Goal: Task Accomplishment & Management: Manage account settings

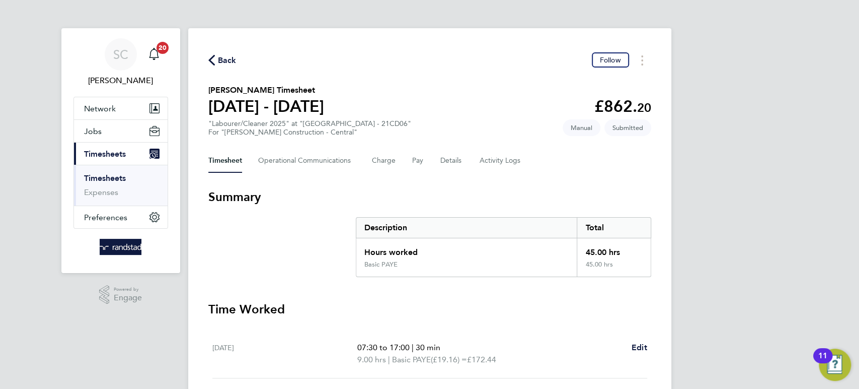
click at [225, 55] on span "Back" at bounding box center [227, 60] width 19 height 12
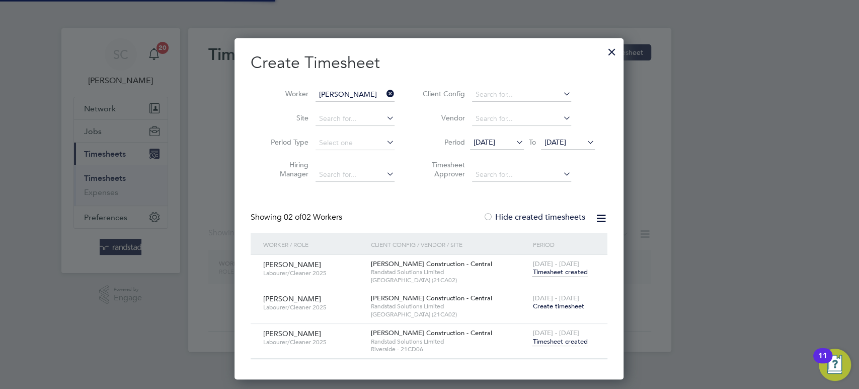
scroll to position [340, 390]
click at [560, 341] on span "Timesheet created" at bounding box center [560, 341] width 55 height 9
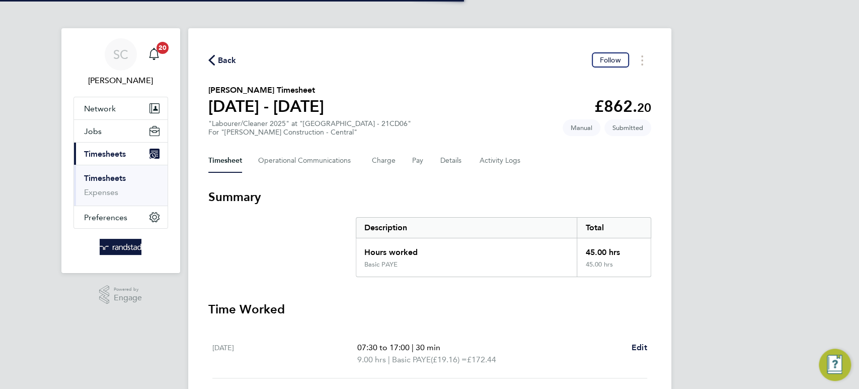
click at [558, 341] on p "07:30 to 17:00 | 30 min" at bounding box center [490, 347] width 266 height 12
click at [222, 53] on div "Back Follow" at bounding box center [429, 60] width 443 height 16
click at [223, 58] on span "Back" at bounding box center [227, 60] width 19 height 12
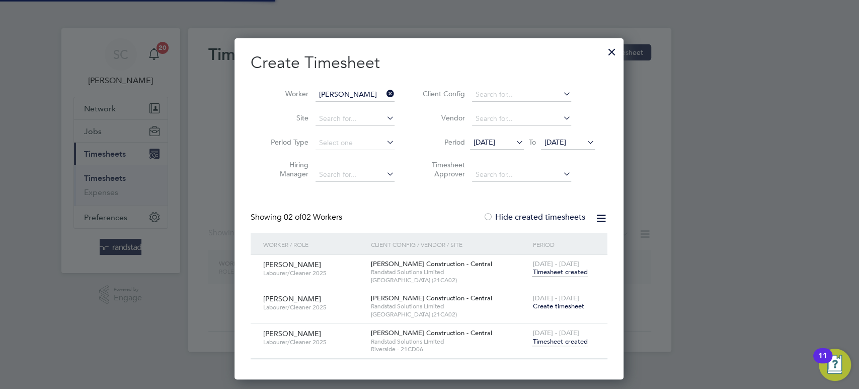
click at [342, 88] on input "[PERSON_NAME]" at bounding box center [355, 95] width 79 height 14
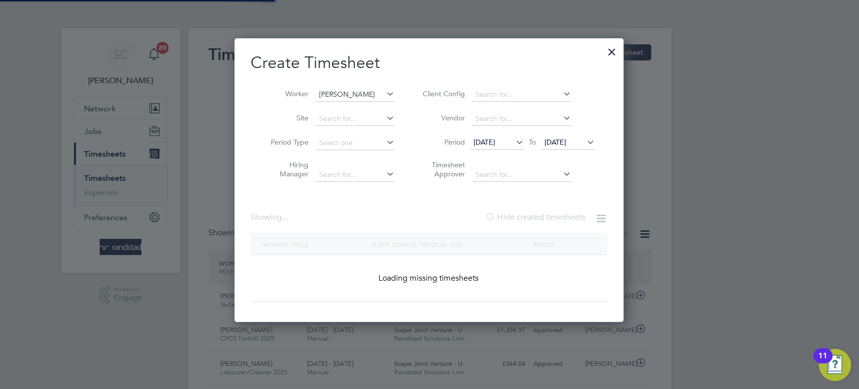
scroll to position [283, 390]
click at [338, 92] on input at bounding box center [355, 95] width 79 height 14
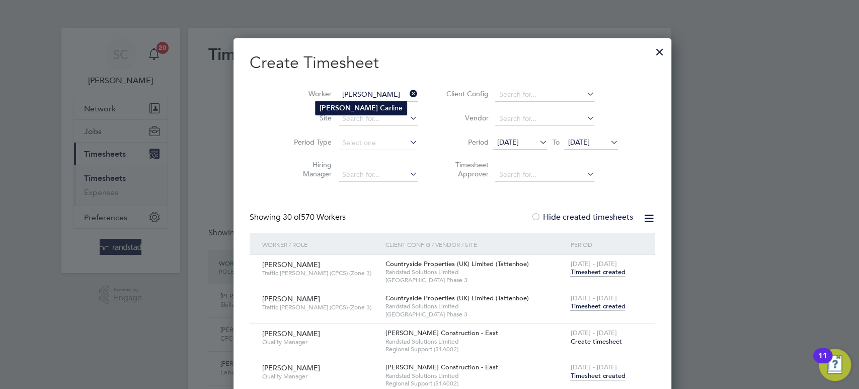
click at [337, 108] on b "[PERSON_NAME]" at bounding box center [349, 108] width 58 height 9
type input "[PERSON_NAME]"
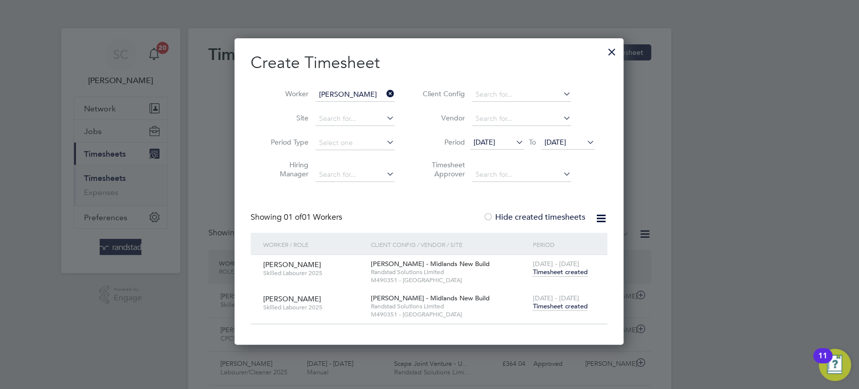
click at [573, 308] on span "Timesheet created" at bounding box center [560, 306] width 55 height 9
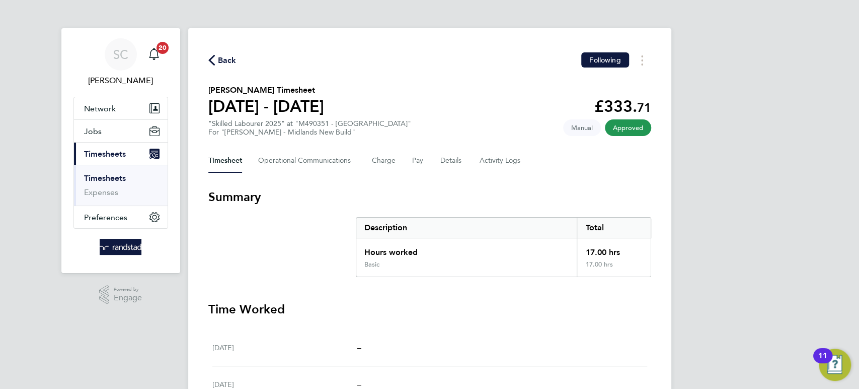
click at [226, 55] on span "Back" at bounding box center [227, 60] width 19 height 12
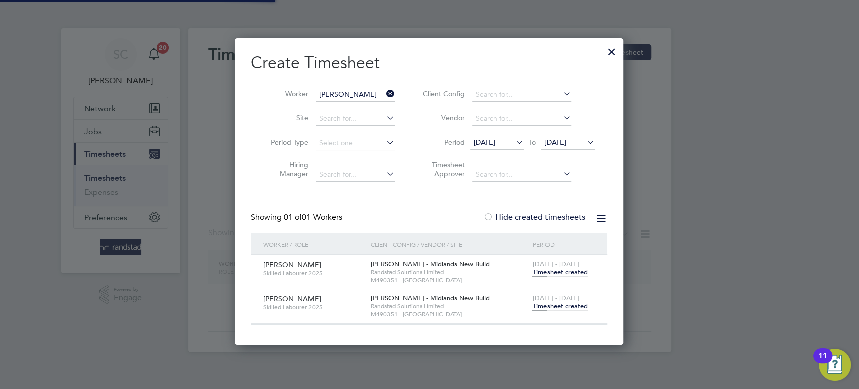
click at [339, 93] on input "[PERSON_NAME]" at bounding box center [355, 95] width 79 height 14
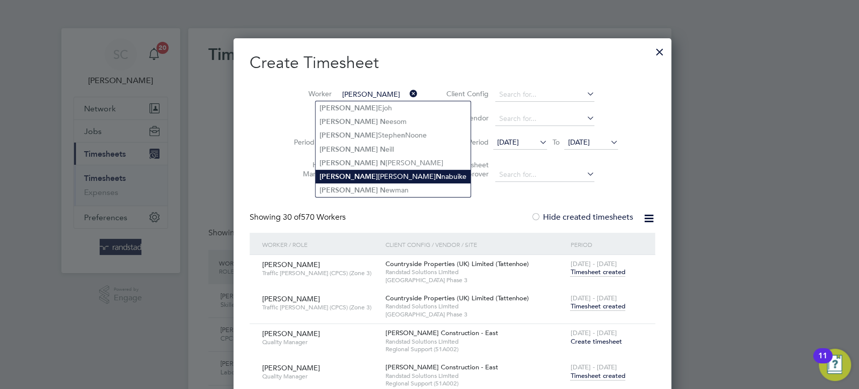
click at [359, 173] on li "[PERSON_NAME] N nabuike" at bounding box center [393, 177] width 155 height 14
type input "[PERSON_NAME]"
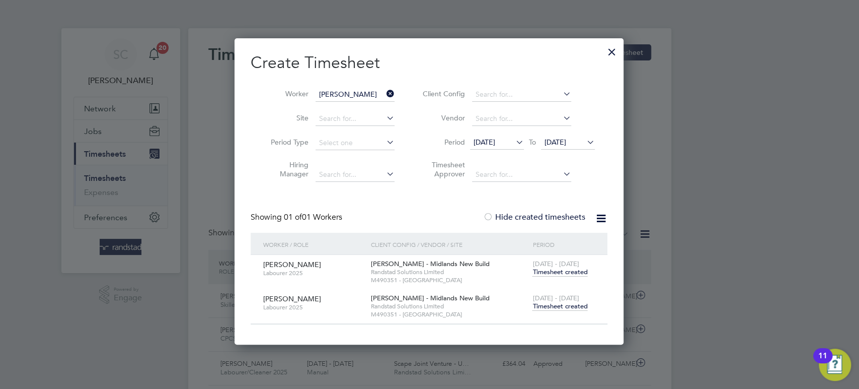
click at [549, 306] on span "Timesheet created" at bounding box center [560, 306] width 55 height 9
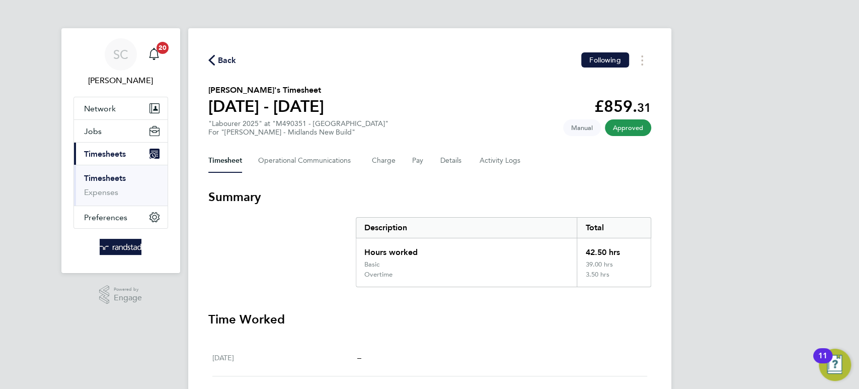
click at [219, 61] on span "Back" at bounding box center [227, 60] width 19 height 12
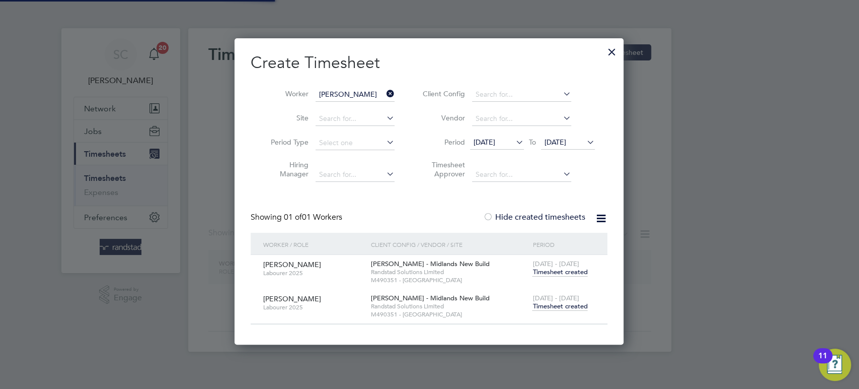
click at [342, 96] on input "[PERSON_NAME]" at bounding box center [355, 95] width 79 height 14
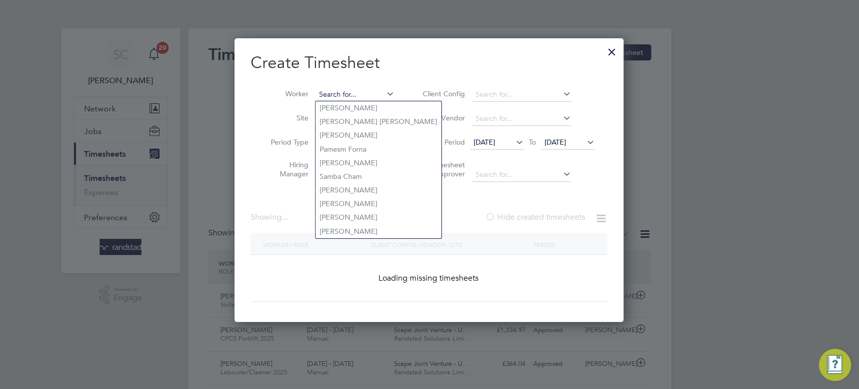
click at [338, 93] on input at bounding box center [355, 95] width 79 height 14
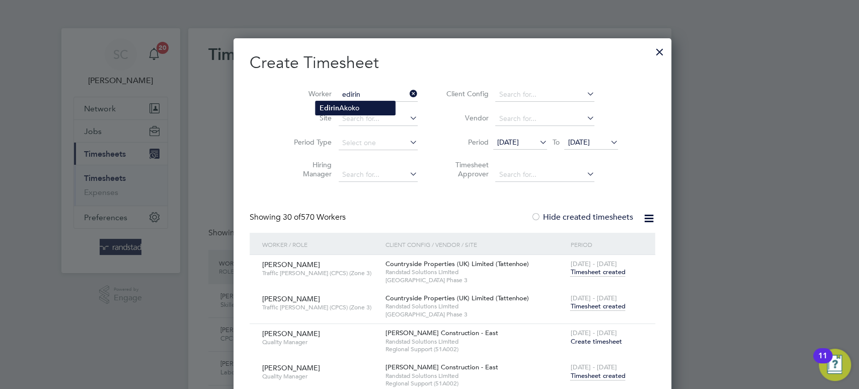
click at [344, 111] on li "[PERSON_NAME]" at bounding box center [356, 108] width 80 height 14
type input "[PERSON_NAME]"
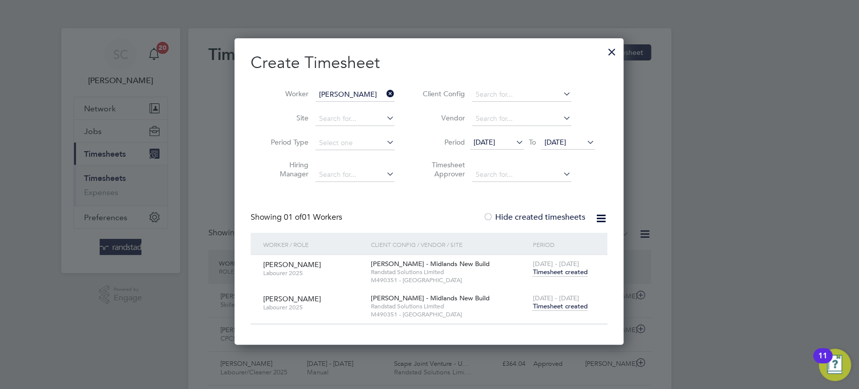
click at [541, 308] on span "Timesheet created" at bounding box center [560, 306] width 55 height 9
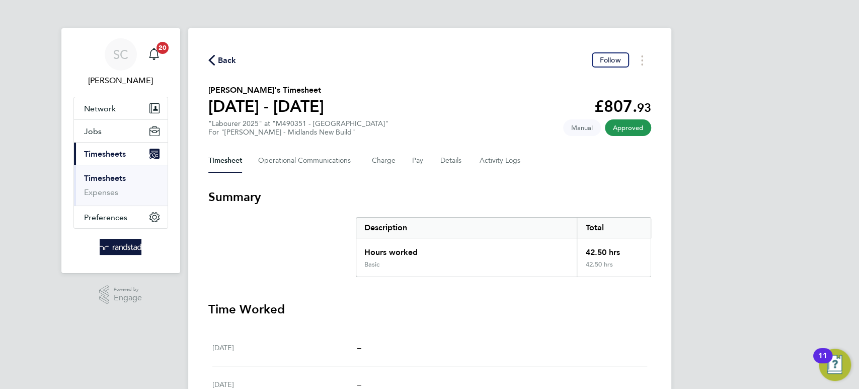
click at [226, 56] on span "Back" at bounding box center [227, 60] width 19 height 12
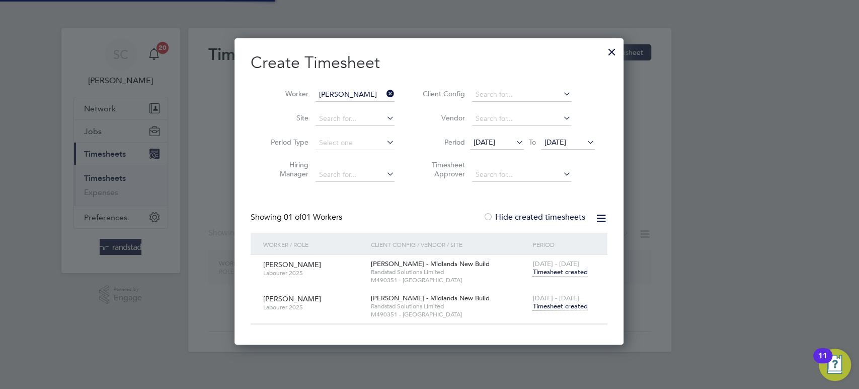
click at [331, 93] on input "[PERSON_NAME]" at bounding box center [355, 95] width 79 height 14
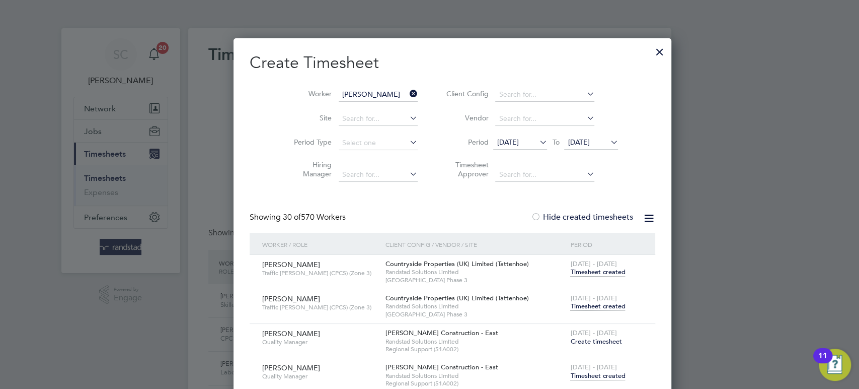
click at [334, 104] on b "[PERSON_NAME]" at bounding box center [349, 108] width 58 height 9
type input "[PERSON_NAME]"
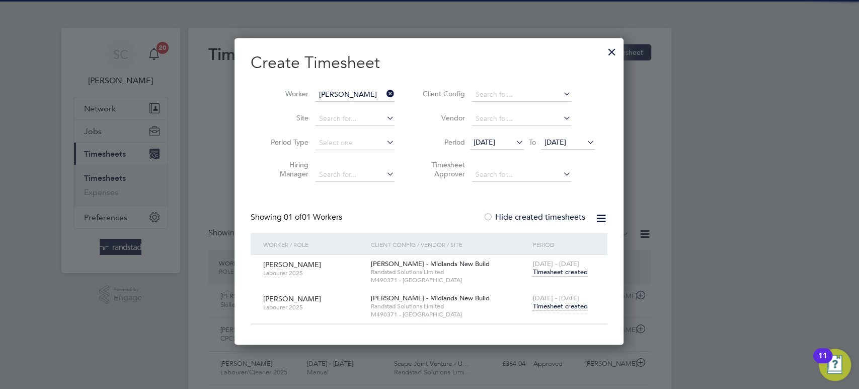
click at [566, 306] on span "Timesheet created" at bounding box center [560, 306] width 55 height 9
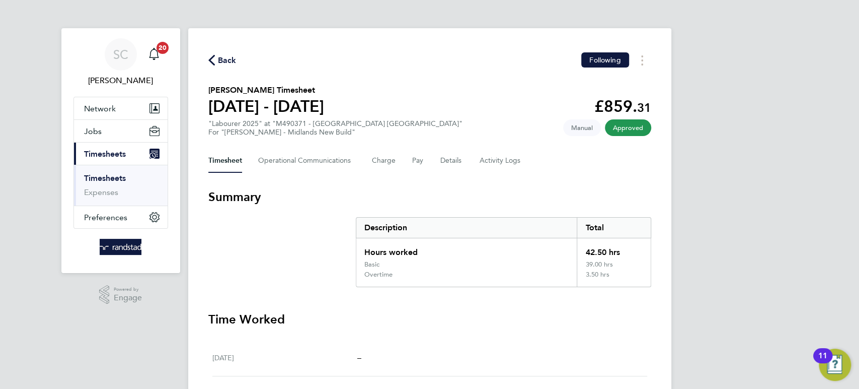
click at [233, 57] on span "Back" at bounding box center [227, 60] width 19 height 12
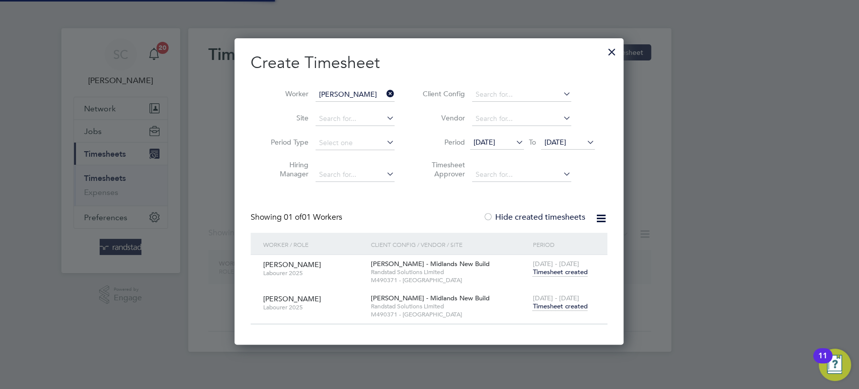
click at [345, 90] on input "[PERSON_NAME]" at bounding box center [355, 95] width 79 height 14
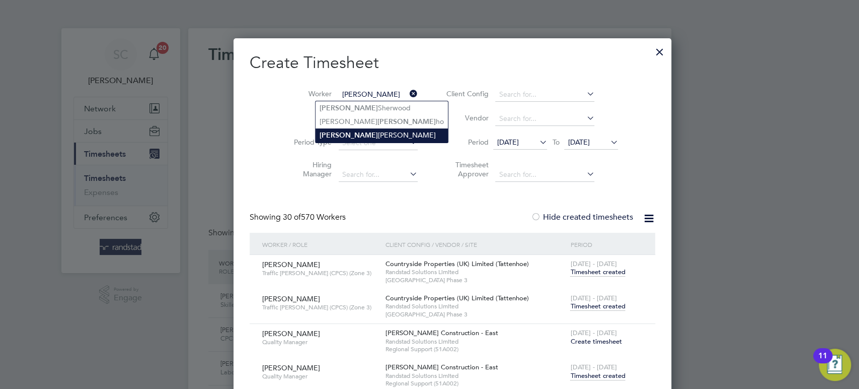
click at [345, 139] on li "[PERSON_NAME]" at bounding box center [382, 135] width 132 height 14
type input "[PERSON_NAME]"
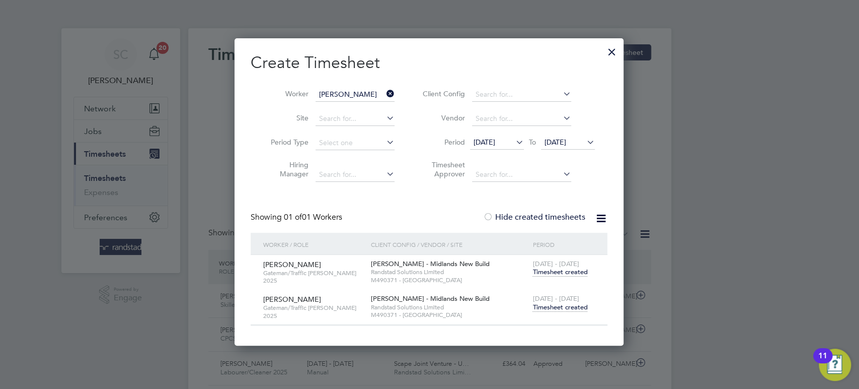
click at [556, 303] on span "Timesheet created" at bounding box center [560, 307] width 55 height 9
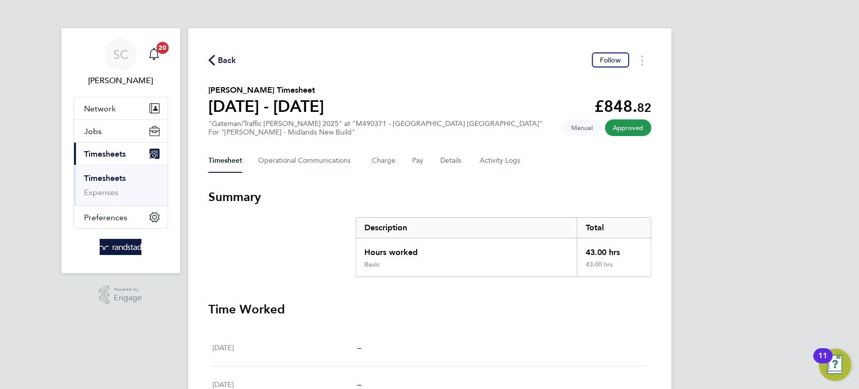
click at [226, 58] on span "Back" at bounding box center [227, 60] width 19 height 12
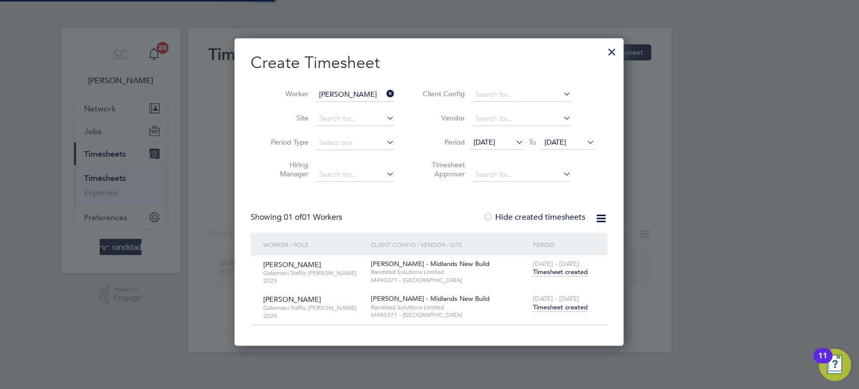
click at [341, 96] on input "[PERSON_NAME]" at bounding box center [355, 95] width 79 height 14
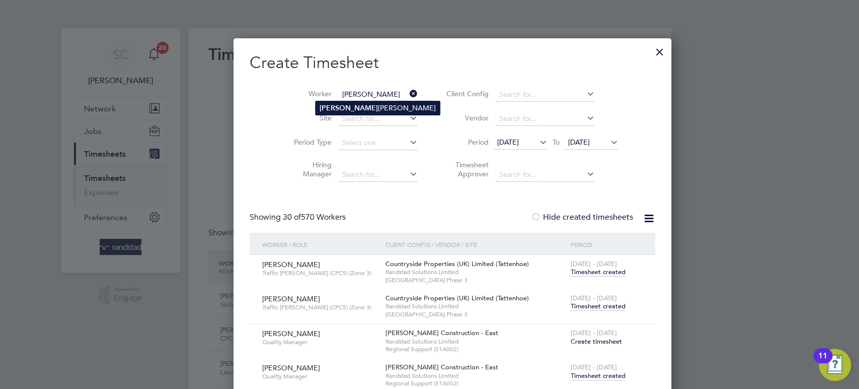
click at [355, 111] on li "[PERSON_NAME]" at bounding box center [378, 108] width 124 height 14
type input "[PERSON_NAME]"
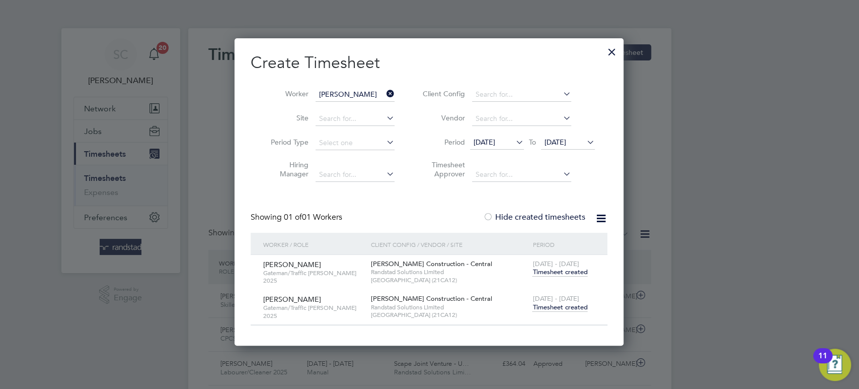
click at [550, 307] on span "Timesheet created" at bounding box center [560, 307] width 55 height 9
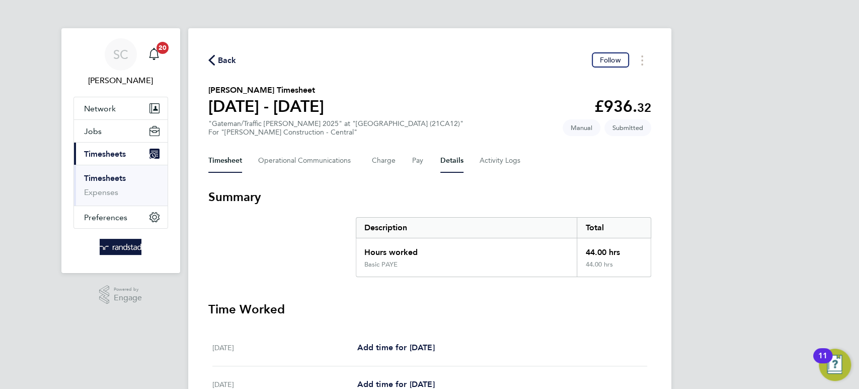
click at [453, 162] on button "Details" at bounding box center [452, 161] width 23 height 24
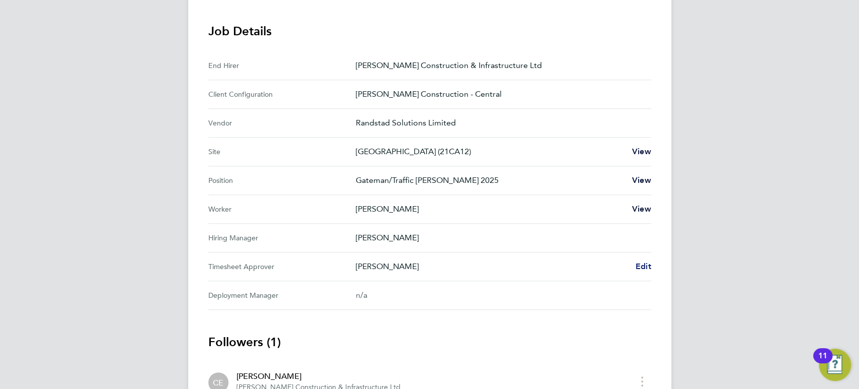
click at [646, 266] on span "Edit" at bounding box center [644, 266] width 16 height 10
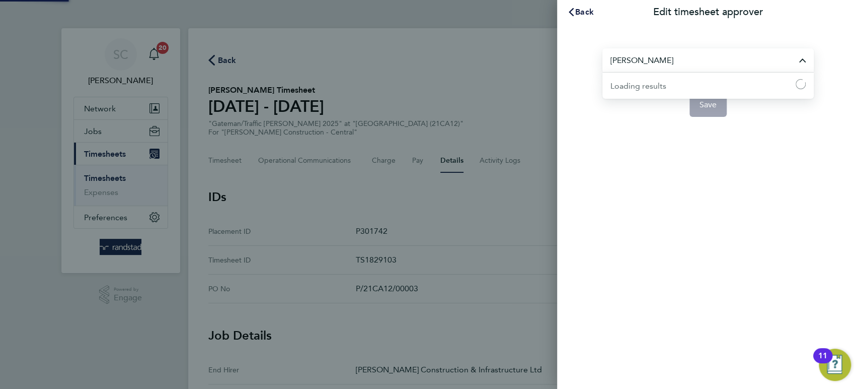
click at [630, 59] on input "[PERSON_NAME]" at bounding box center [708, 60] width 211 height 24
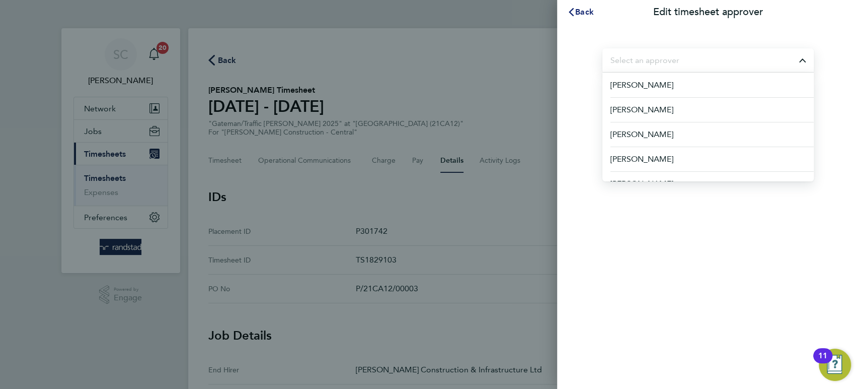
click at [591, 11] on span "Back" at bounding box center [584, 12] width 19 height 10
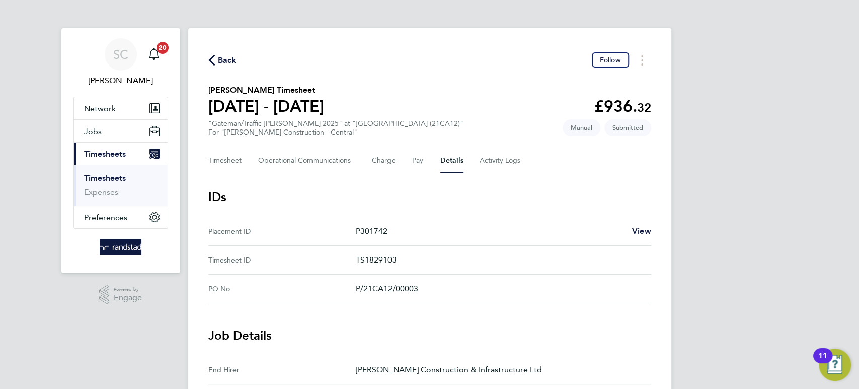
click at [231, 55] on span "Back" at bounding box center [227, 60] width 19 height 12
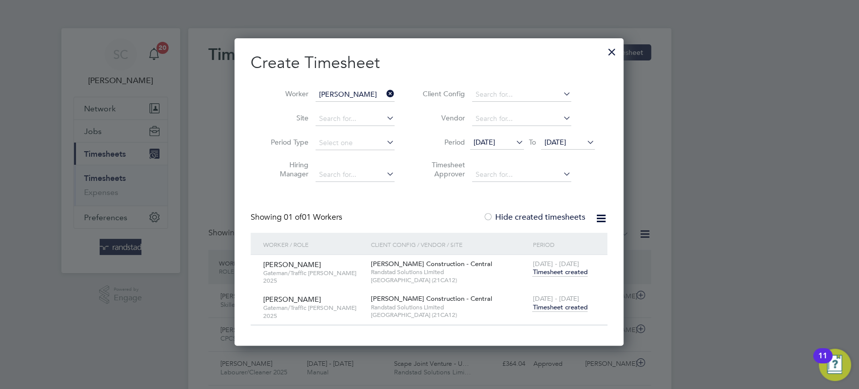
click at [549, 272] on span "Timesheet created" at bounding box center [560, 271] width 55 height 9
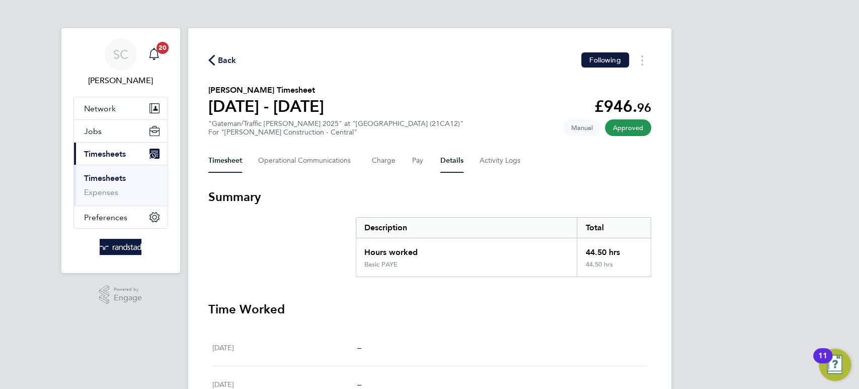
click at [446, 157] on button "Details" at bounding box center [452, 161] width 23 height 24
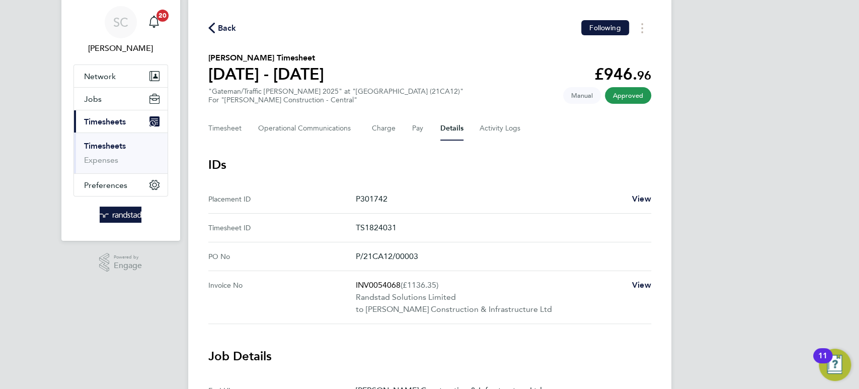
click at [227, 29] on span "Back" at bounding box center [227, 28] width 19 height 12
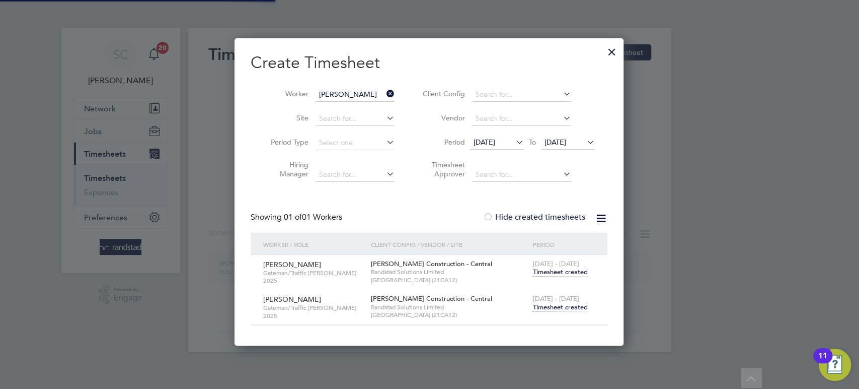
click at [565, 303] on span "Timesheet created" at bounding box center [560, 307] width 55 height 9
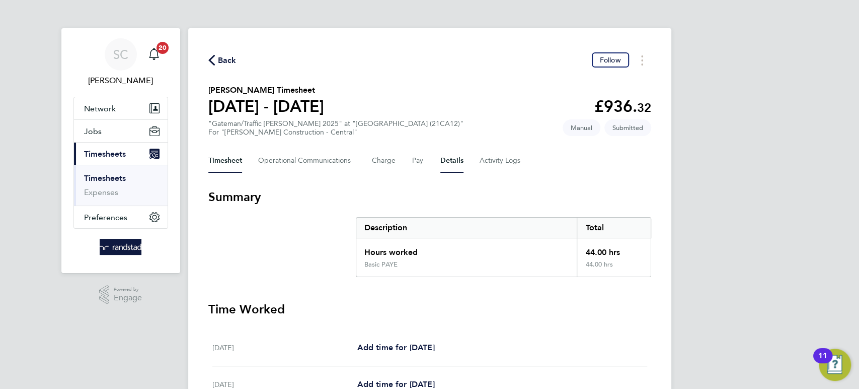
click at [454, 159] on button "Details" at bounding box center [452, 161] width 23 height 24
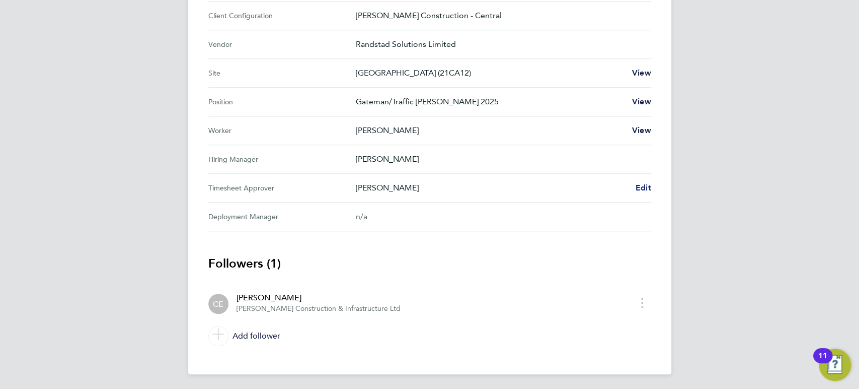
click at [644, 190] on span "Edit" at bounding box center [644, 188] width 16 height 10
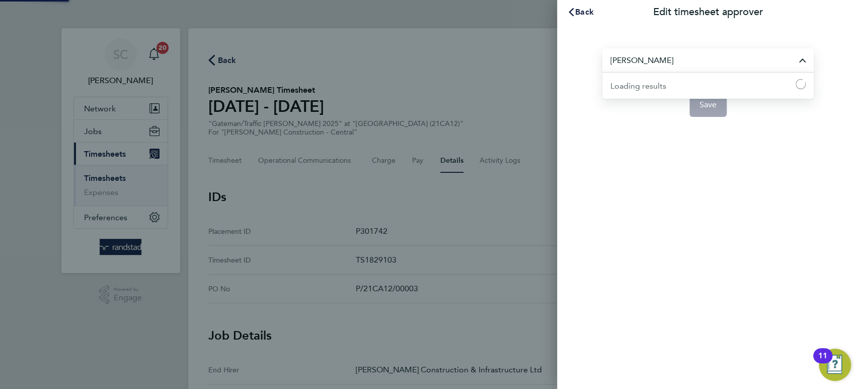
click at [656, 64] on input "[PERSON_NAME]" at bounding box center [708, 60] width 211 height 24
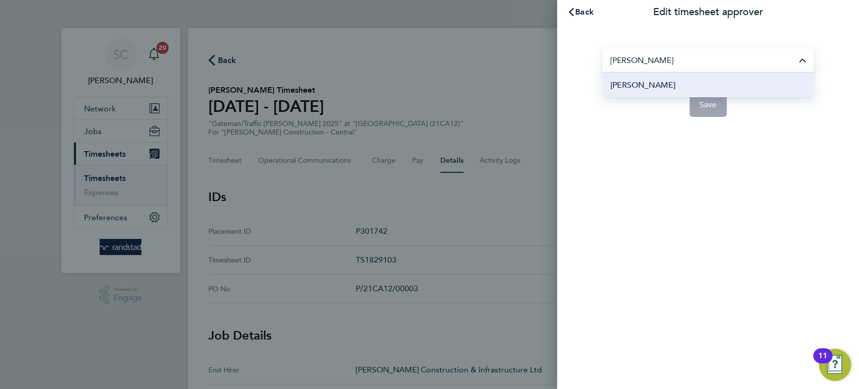
click at [642, 83] on span "[PERSON_NAME]" at bounding box center [643, 85] width 65 height 12
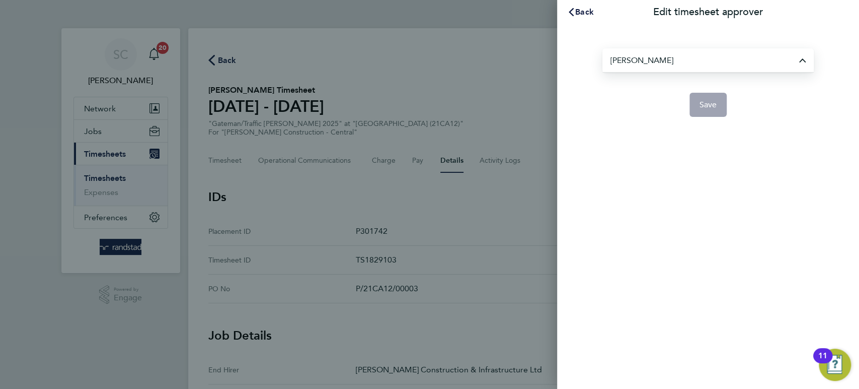
type input "[PERSON_NAME]"
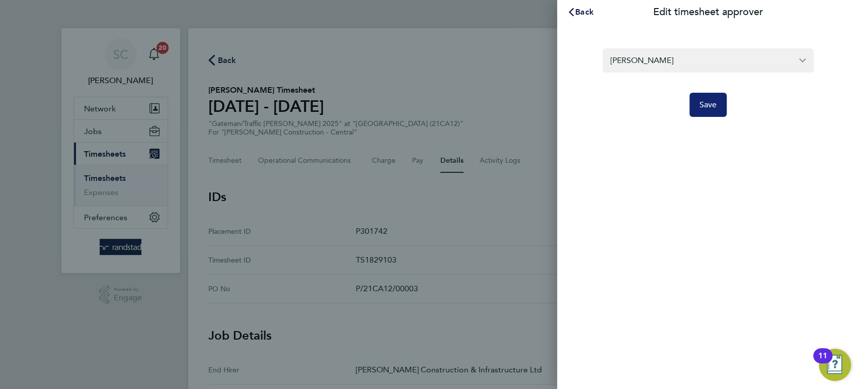
click at [695, 101] on button "Save" at bounding box center [709, 105] width 38 height 24
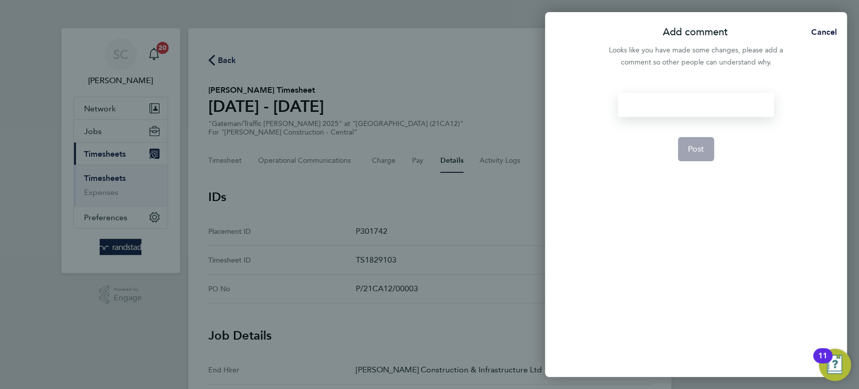
click at [682, 104] on div at bounding box center [696, 105] width 156 height 24
click at [677, 104] on div at bounding box center [696, 105] width 156 height 24
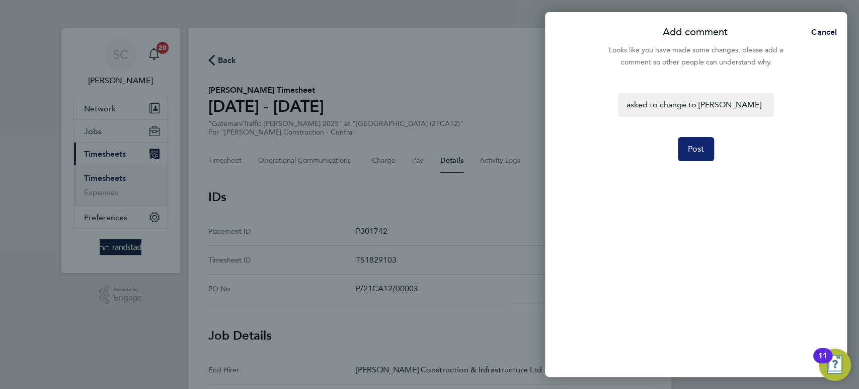
click at [686, 147] on button "Post" at bounding box center [696, 149] width 37 height 24
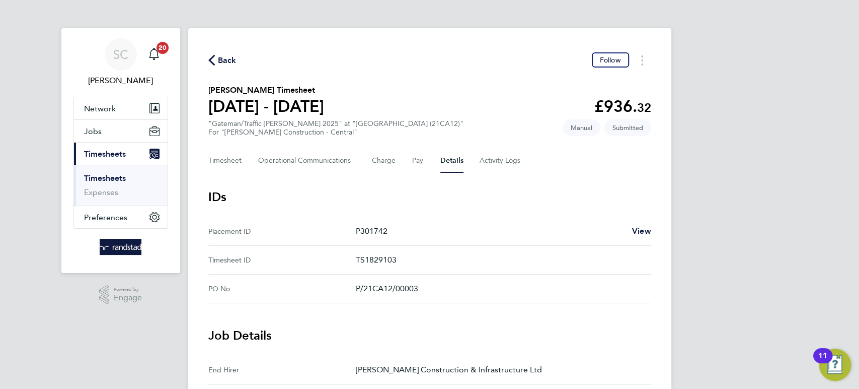
click at [218, 55] on span "Back" at bounding box center [222, 60] width 28 height 10
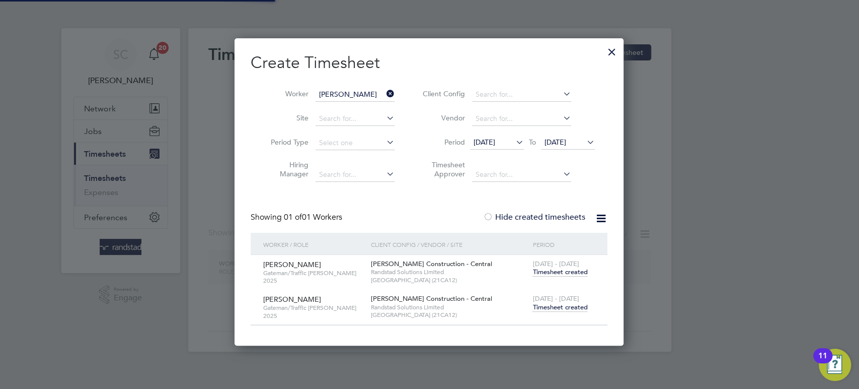
scroll to position [306, 390]
click at [560, 303] on span "Timesheet created" at bounding box center [560, 307] width 55 height 9
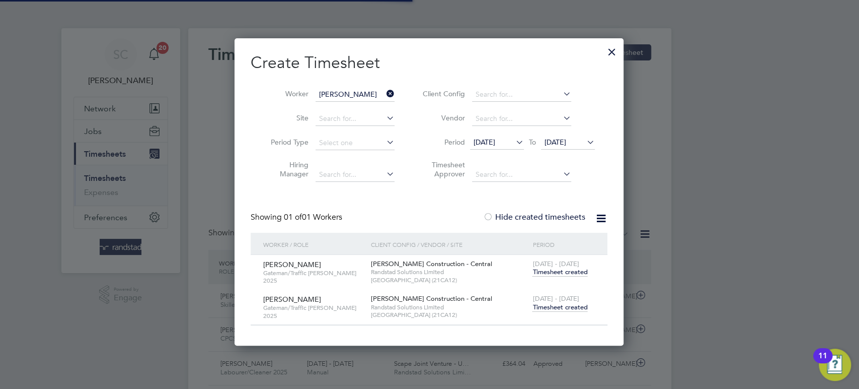
scroll to position [25, 87]
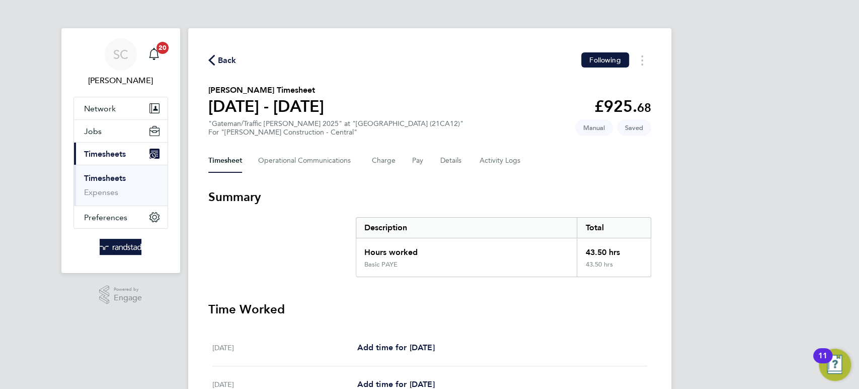
click at [212, 59] on icon "button" at bounding box center [211, 60] width 7 height 11
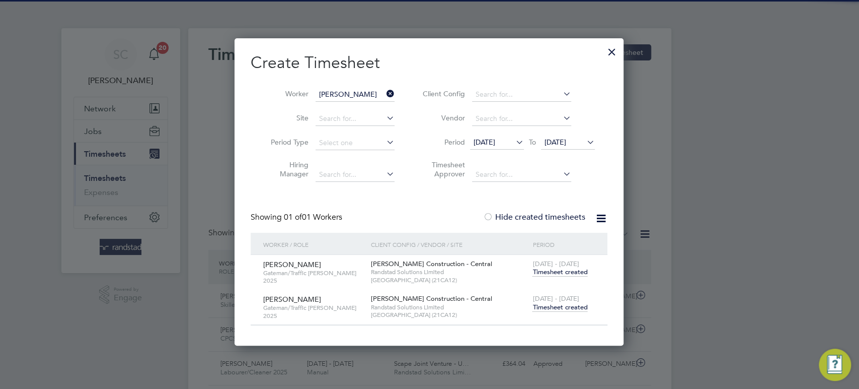
scroll to position [25, 87]
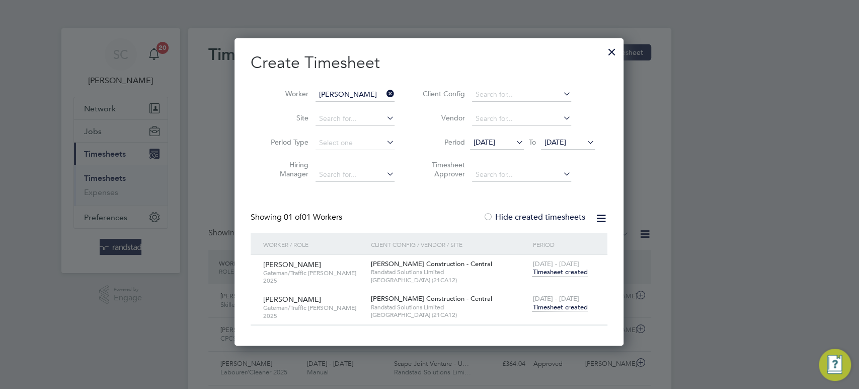
click at [571, 304] on span "Timesheet created" at bounding box center [560, 307] width 55 height 9
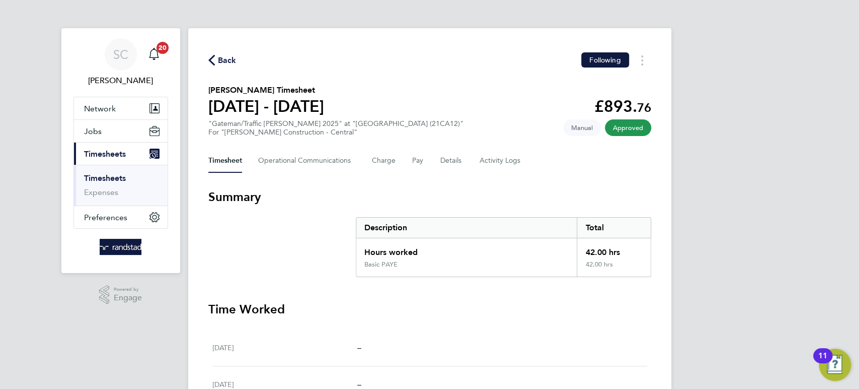
click at [228, 61] on span "Back" at bounding box center [227, 60] width 19 height 12
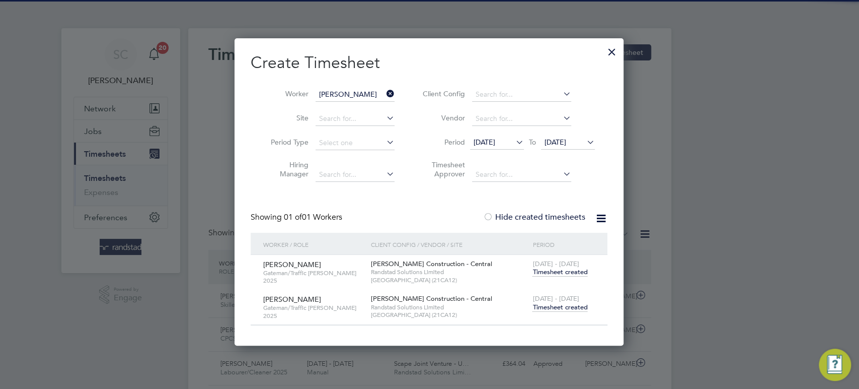
scroll to position [25, 87]
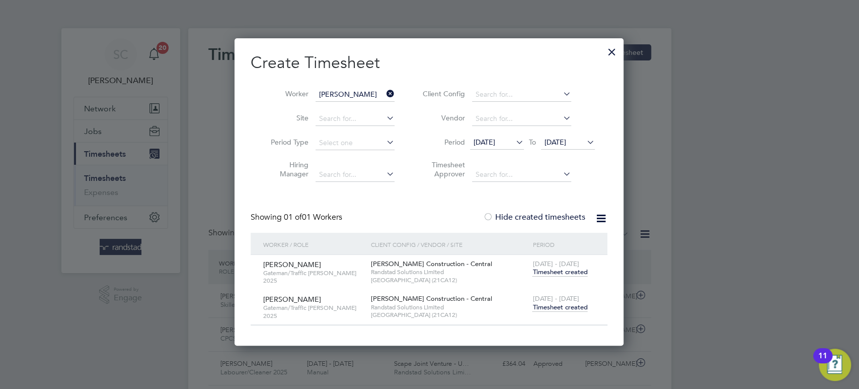
click at [606, 56] on div at bounding box center [612, 49] width 18 height 18
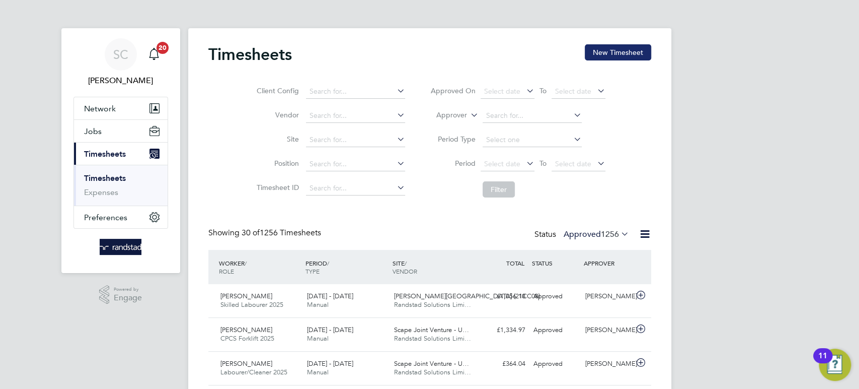
click at [619, 51] on button "New Timesheet" at bounding box center [618, 52] width 66 height 16
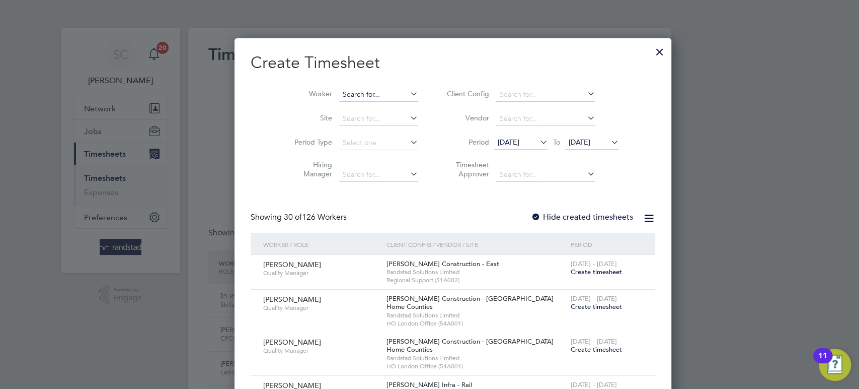
click at [339, 95] on input at bounding box center [378, 95] width 79 height 14
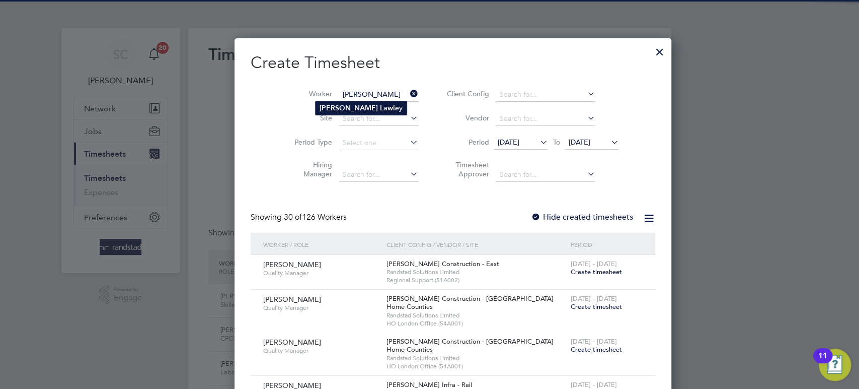
click at [324, 107] on b "[PERSON_NAME]" at bounding box center [349, 108] width 58 height 9
type input "[PERSON_NAME]"
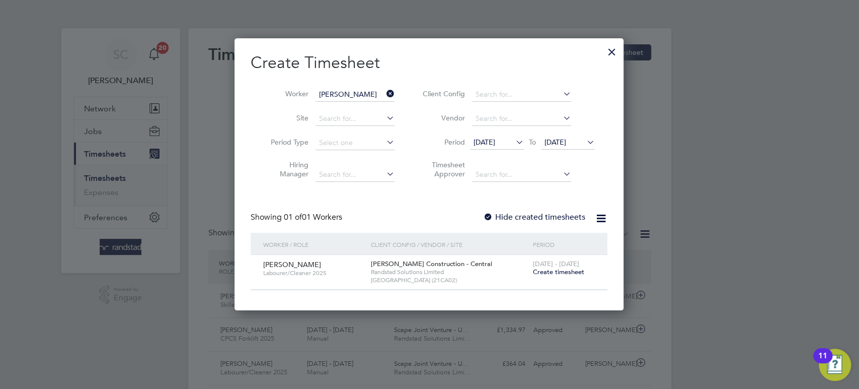
click at [489, 214] on div at bounding box center [488, 217] width 10 height 10
click at [556, 143] on span "[DATE]" at bounding box center [556, 141] width 22 height 9
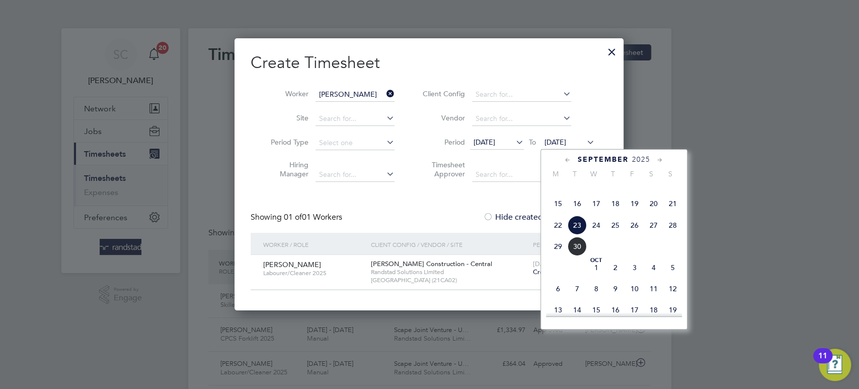
click at [674, 235] on span "28" at bounding box center [673, 224] width 19 height 19
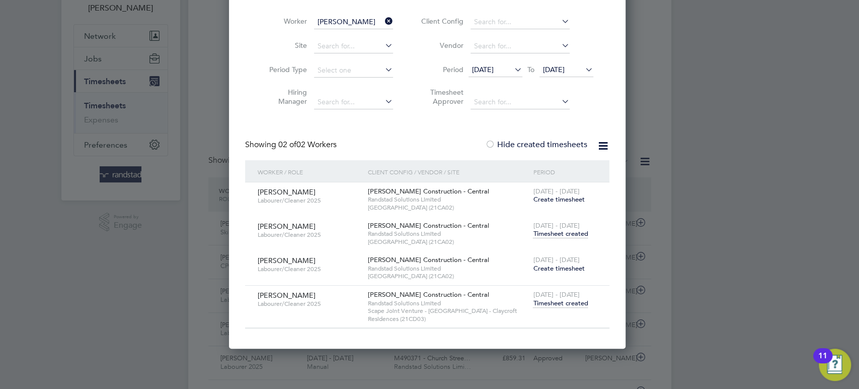
click at [550, 303] on span "Timesheet created" at bounding box center [560, 303] width 55 height 9
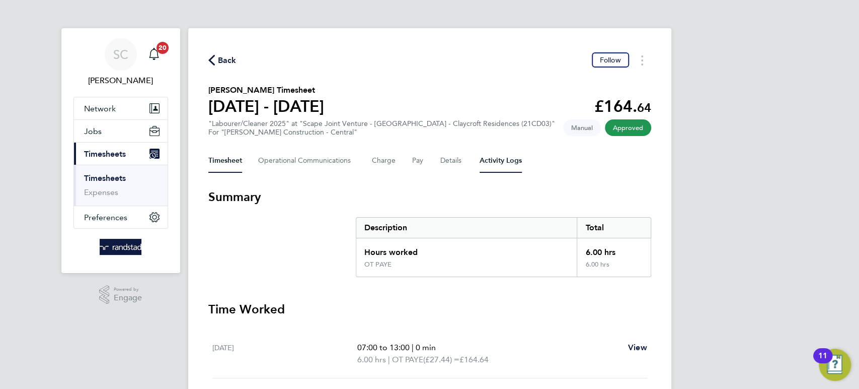
click at [487, 163] on Logs-tab "Activity Logs" at bounding box center [501, 161] width 42 height 24
